Goal: Task Accomplishment & Management: Use online tool/utility

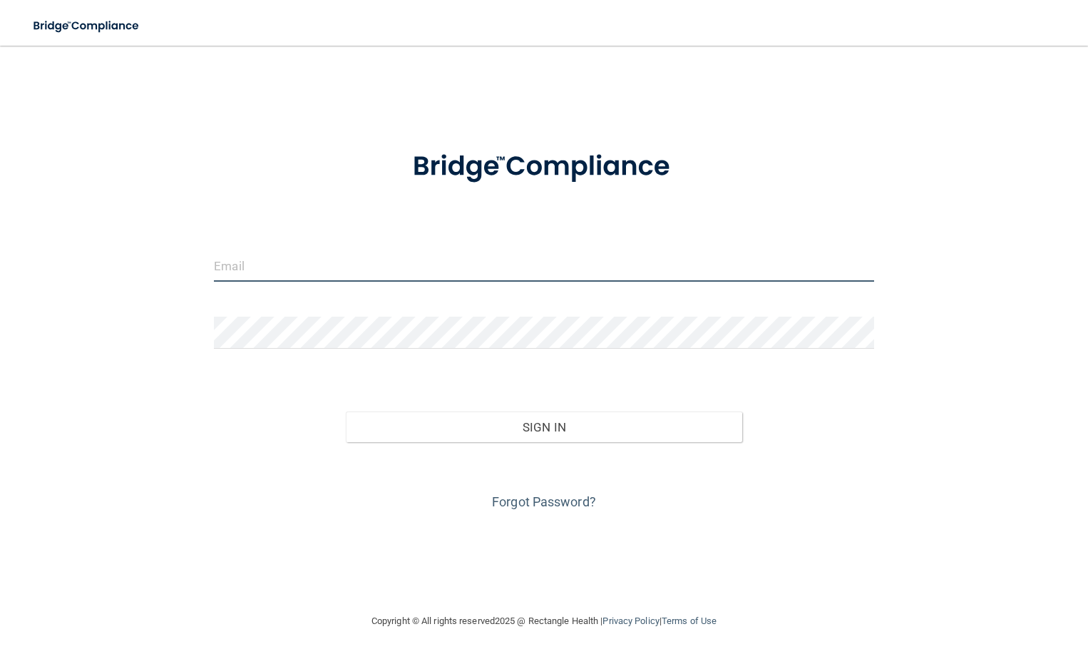
click at [276, 262] on input "email" at bounding box center [544, 266] width 660 height 32
type input "[EMAIL_ADDRESS][DOMAIN_NAME]"
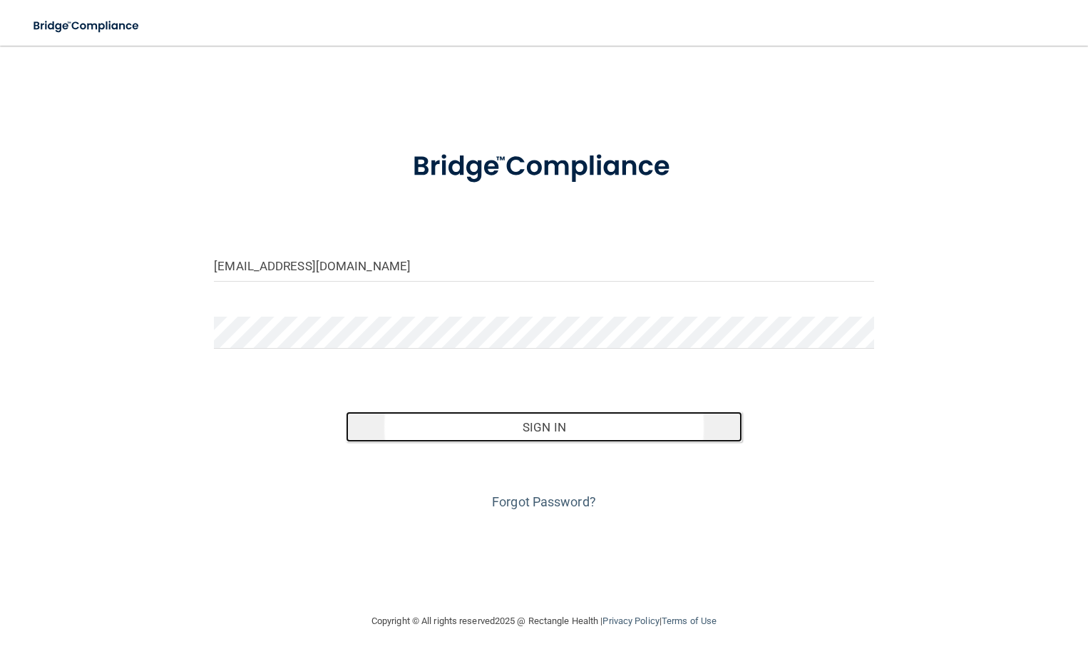
click at [583, 429] on button "Sign In" at bounding box center [544, 426] width 396 height 31
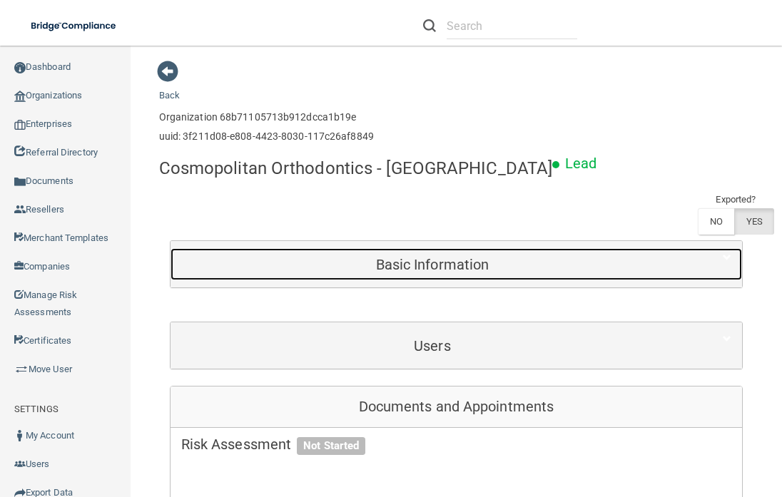
click at [456, 264] on h5 "Basic Information" at bounding box center [432, 265] width 503 height 16
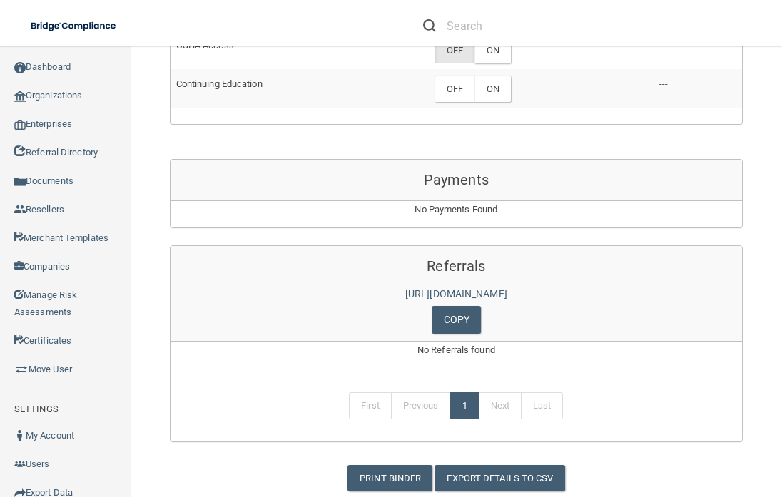
scroll to position [1296, 0]
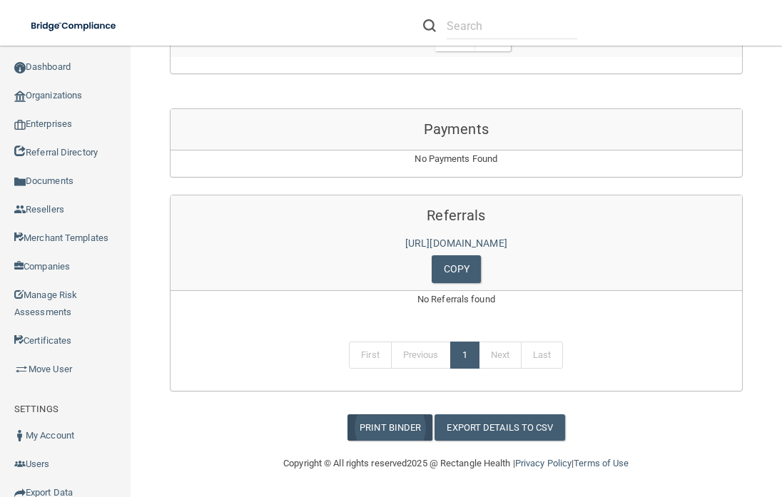
click at [396, 421] on link "Print Binder" at bounding box center [389, 427] width 85 height 26
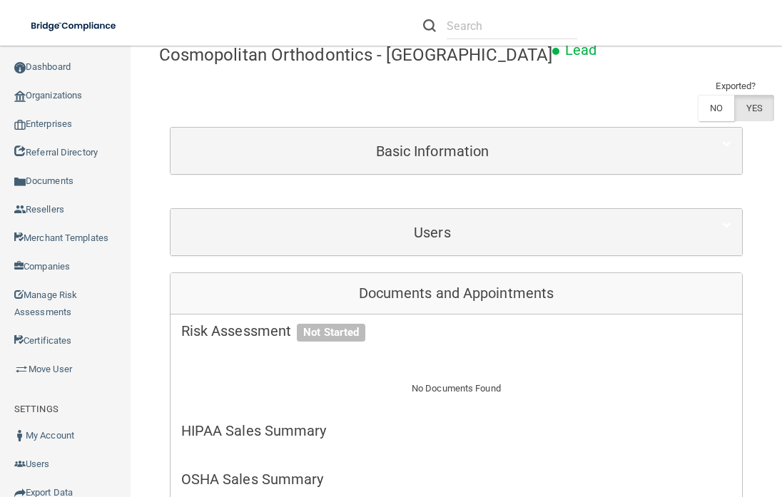
scroll to position [100, 0]
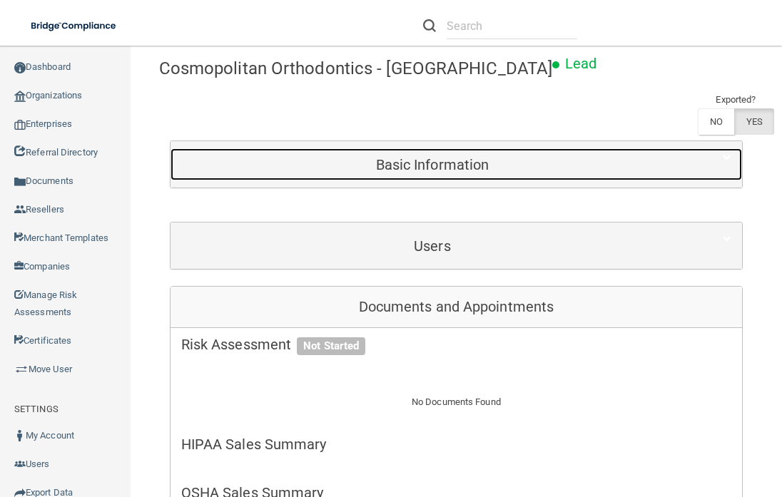
click at [471, 160] on h5 "Basic Information" at bounding box center [432, 165] width 503 height 16
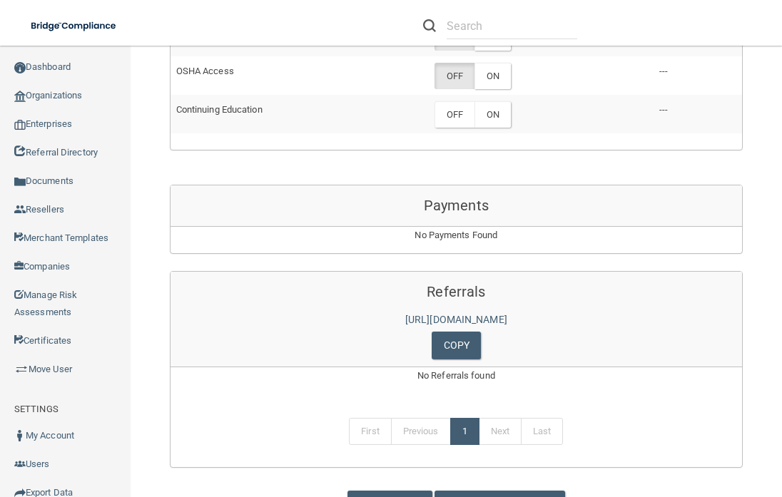
scroll to position [1296, 0]
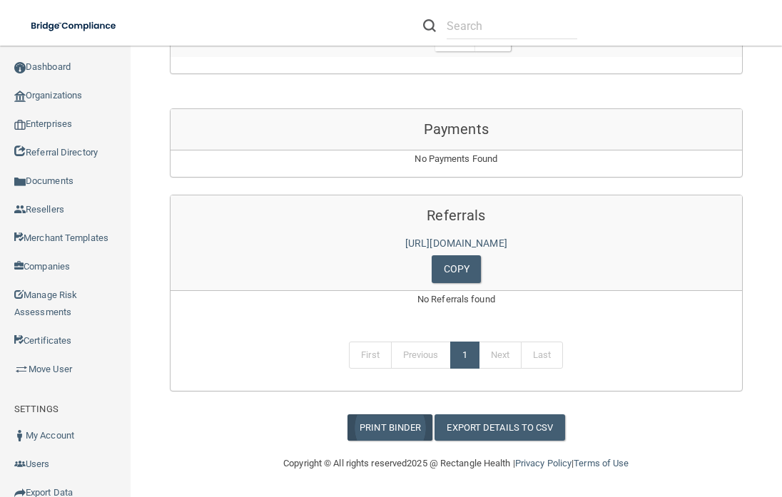
click at [384, 427] on link "Print Binder" at bounding box center [389, 427] width 85 height 26
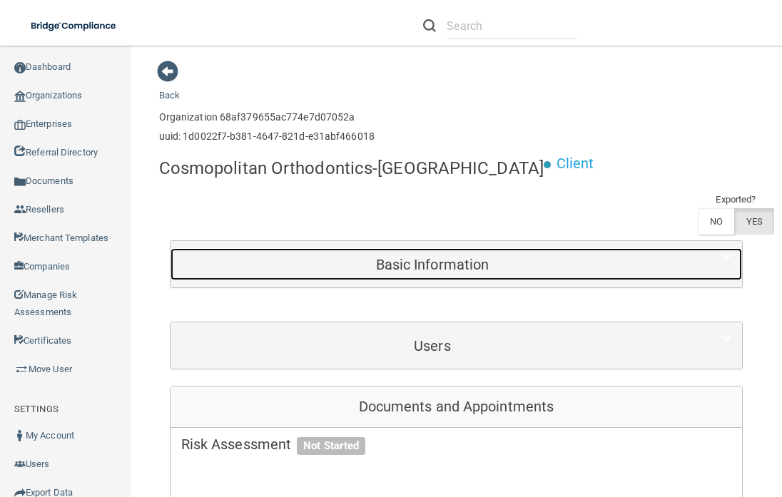
click at [430, 264] on h5 "Basic Information" at bounding box center [432, 265] width 503 height 16
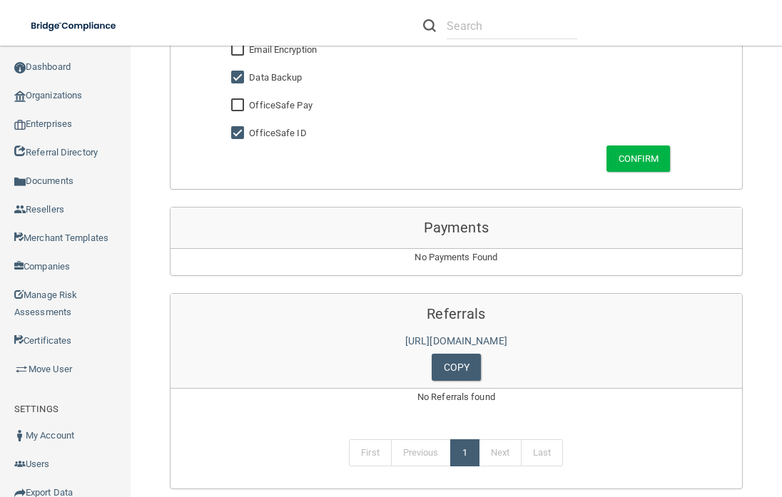
scroll to position [1545, 0]
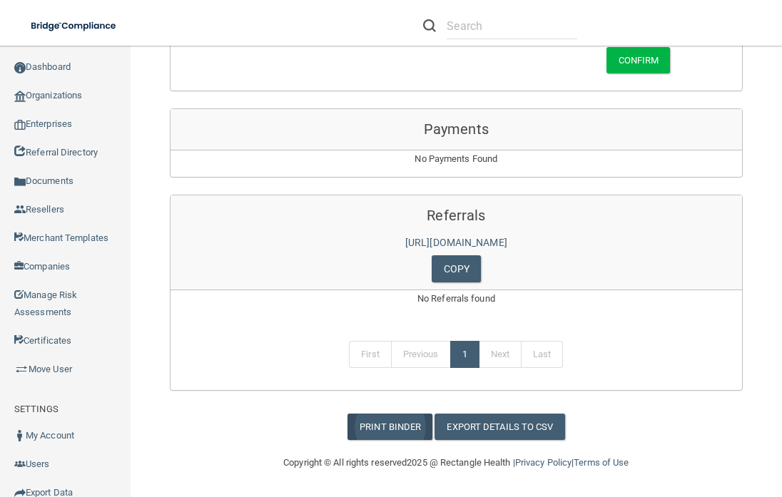
click at [369, 423] on link "Print Binder" at bounding box center [389, 427] width 85 height 26
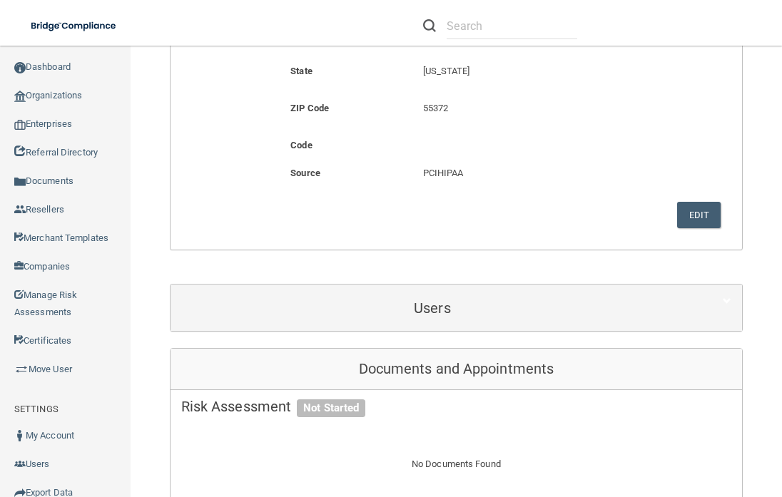
scroll to position [0, 0]
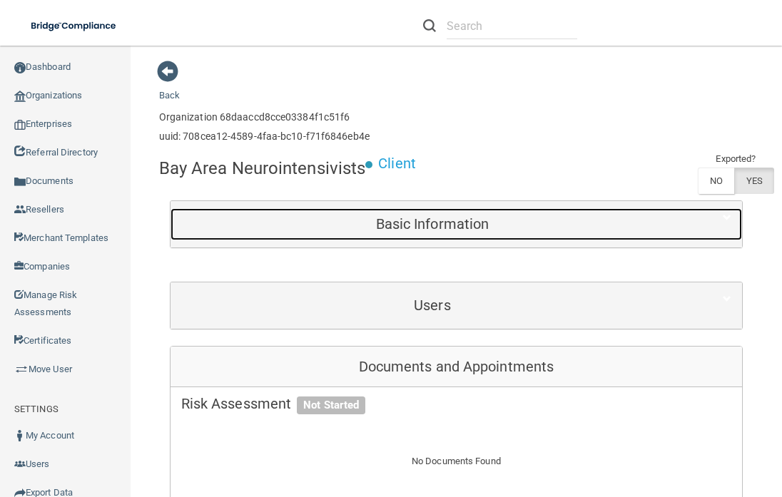
click at [443, 222] on h5 "Basic Information" at bounding box center [432, 224] width 503 height 16
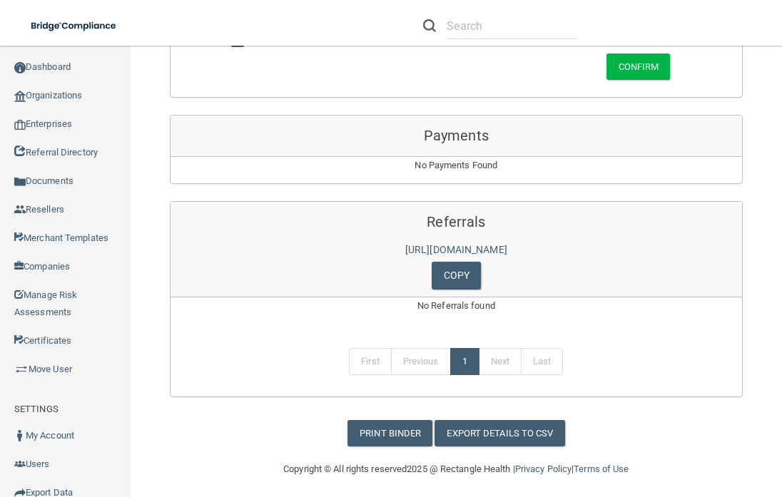
scroll to position [1505, 0]
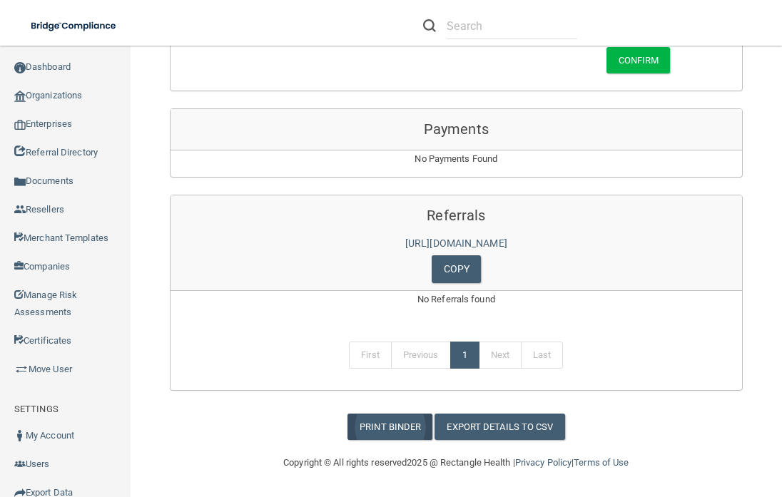
click at [396, 419] on link "Print Binder" at bounding box center [389, 427] width 85 height 26
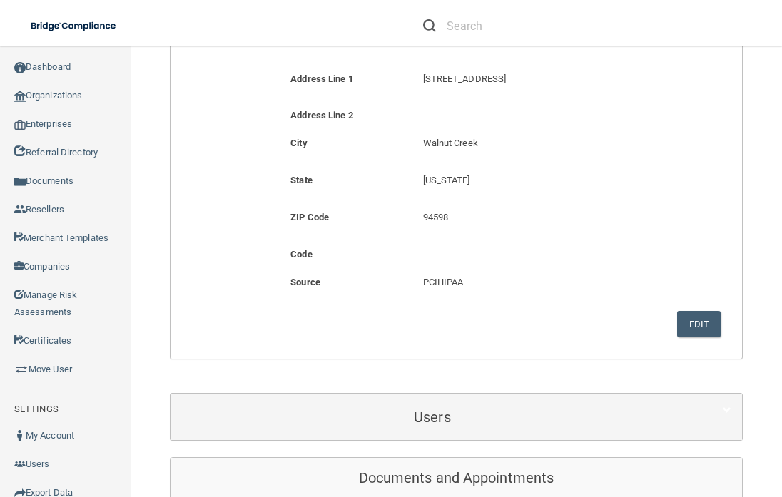
scroll to position [0, 0]
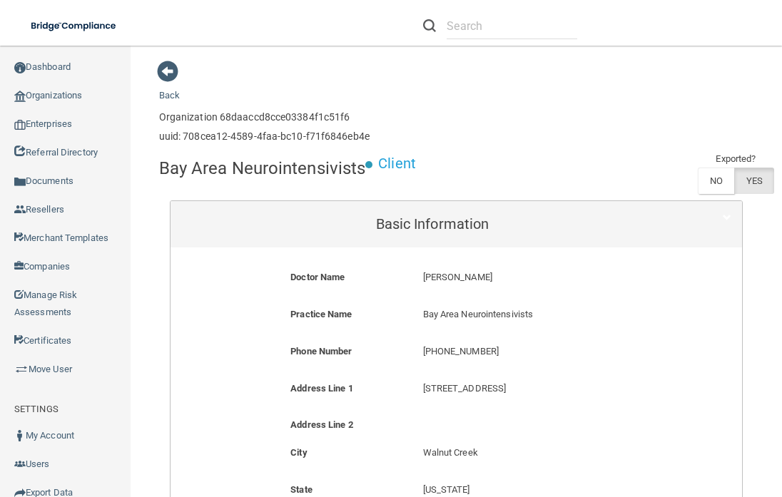
click at [434, 318] on p "Bay Area Neurointensivists" at bounding box center [544, 314] width 243 height 17
